Goal: Transaction & Acquisition: Purchase product/service

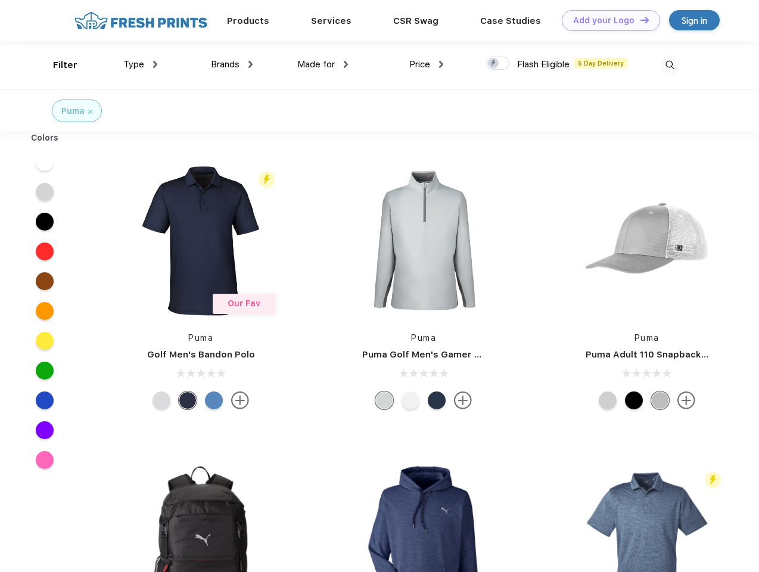
click at [606, 20] on link "Add your Logo Design Tool" at bounding box center [611, 20] width 98 height 21
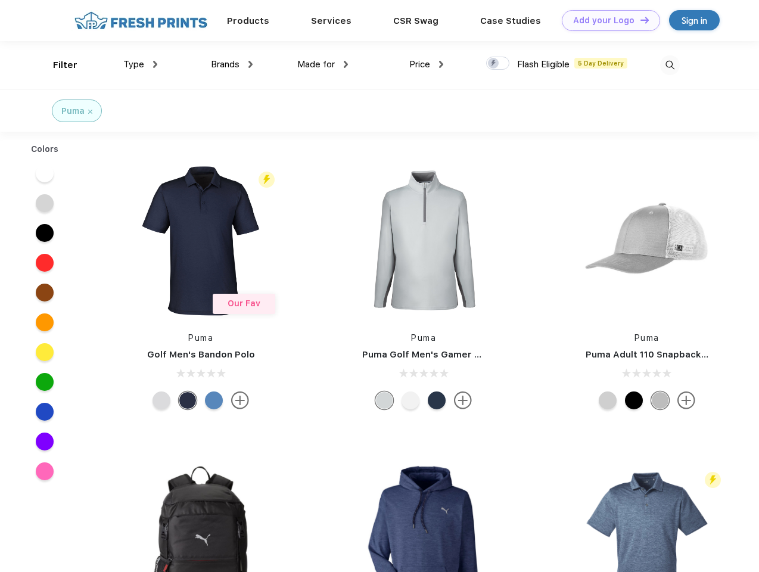
click at [0, 0] on div "Design Tool" at bounding box center [0, 0] width 0 height 0
click at [639, 20] on link "Add your Logo Design Tool" at bounding box center [611, 20] width 98 height 21
click at [57, 65] on div "Filter" at bounding box center [65, 65] width 24 height 14
click at [141, 64] on span "Type" at bounding box center [133, 64] width 21 height 11
click at [232, 64] on span "Brands" at bounding box center [225, 64] width 29 height 11
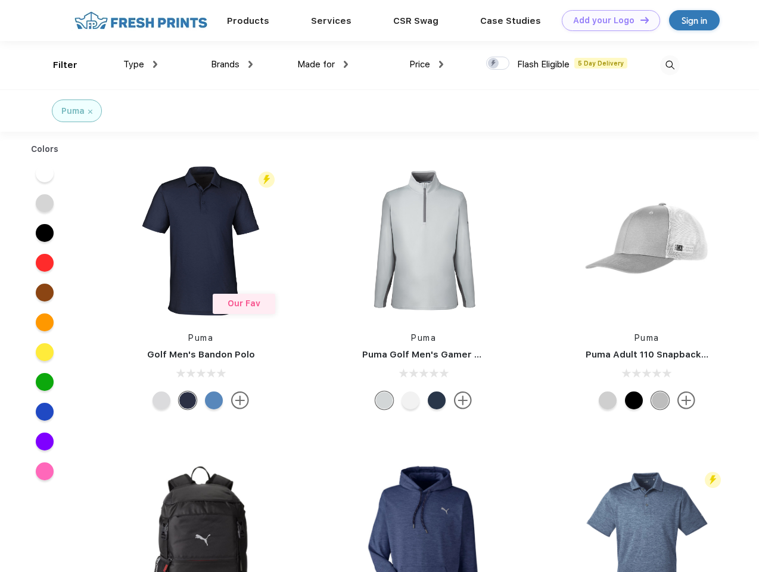
click at [323, 64] on span "Made for" at bounding box center [316, 64] width 38 height 11
click at [426, 64] on span "Price" at bounding box center [419, 64] width 21 height 11
click at [498, 64] on div at bounding box center [497, 63] width 23 height 13
click at [494, 64] on input "checkbox" at bounding box center [490, 60] width 8 height 8
click at [670, 65] on img at bounding box center [670, 65] width 20 height 20
